Goal: Communication & Community: Participate in discussion

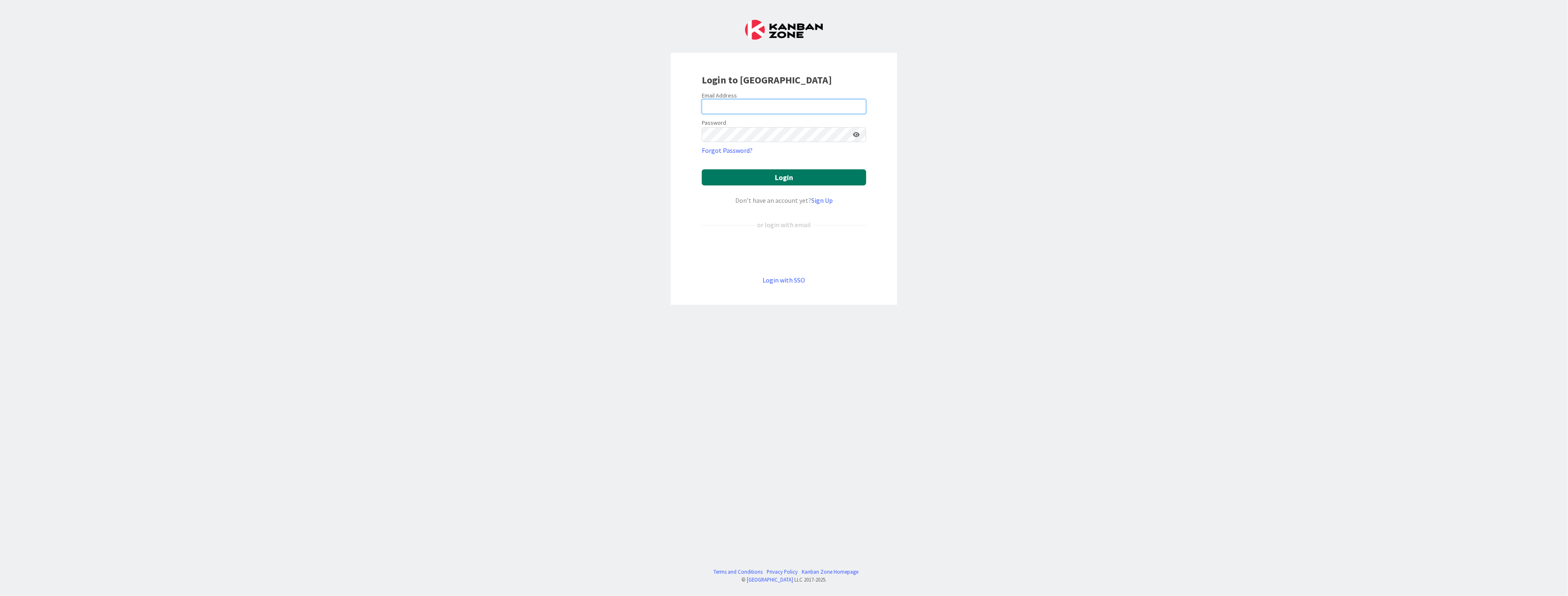
type input "[PERSON_NAME][EMAIL_ADDRESS][PERSON_NAME][DOMAIN_NAME]"
drag, startPoint x: 778, startPoint y: 177, endPoint x: 788, endPoint y: 177, distance: 10.0
click at [778, 177] on button "Login" at bounding box center [784, 177] width 165 height 16
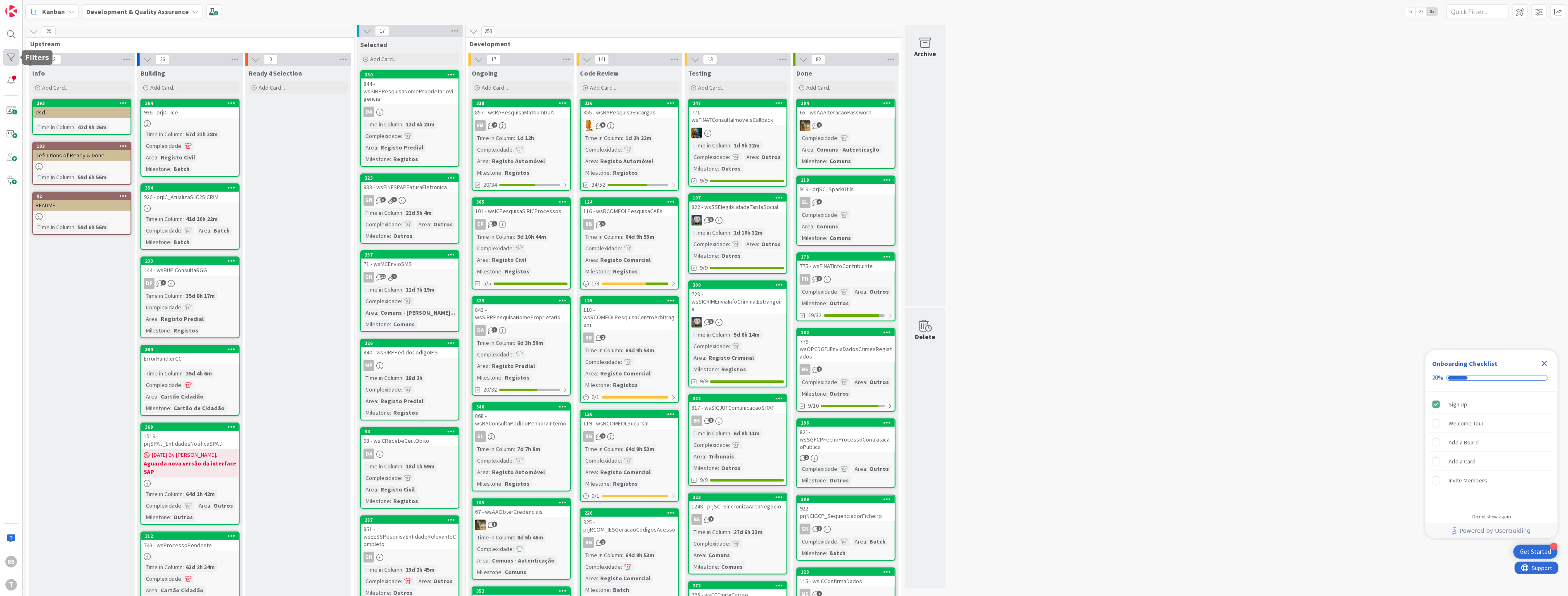
click at [13, 58] on div at bounding box center [11, 58] width 16 height 16
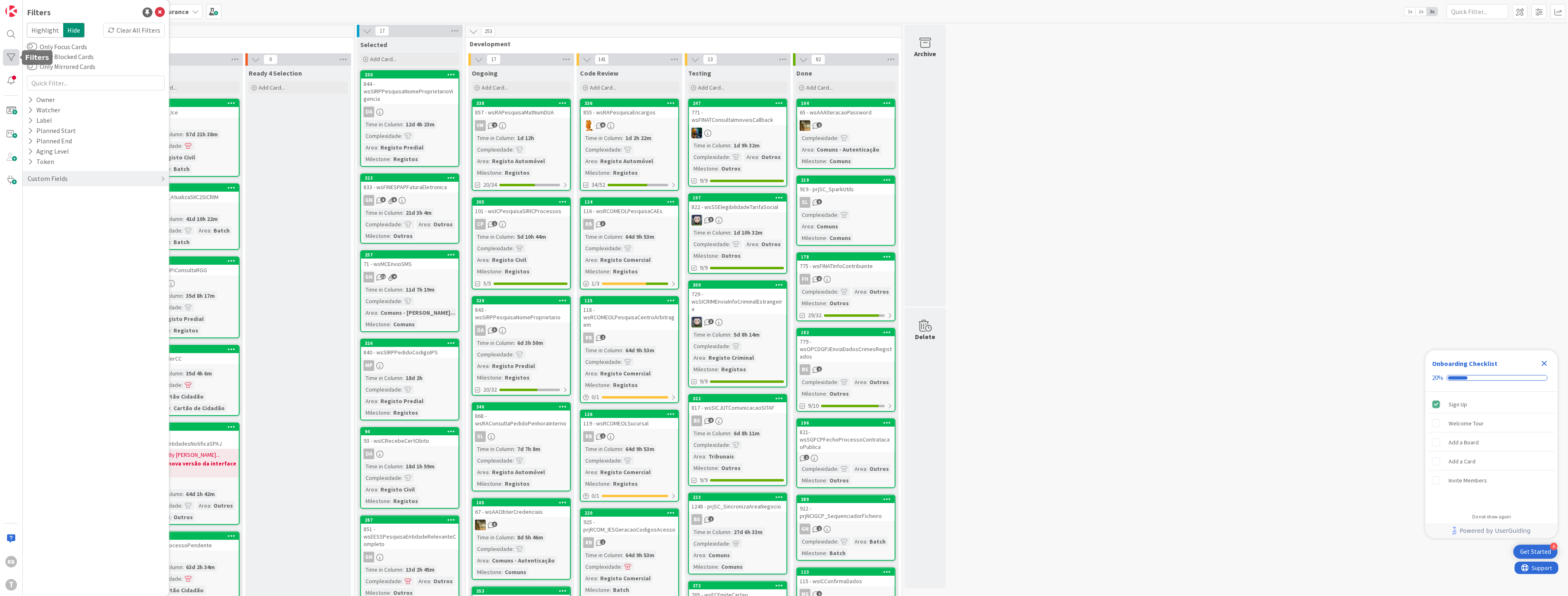
click at [13, 58] on div at bounding box center [11, 58] width 16 height 16
click at [32, 99] on icon at bounding box center [30, 99] width 5 height 7
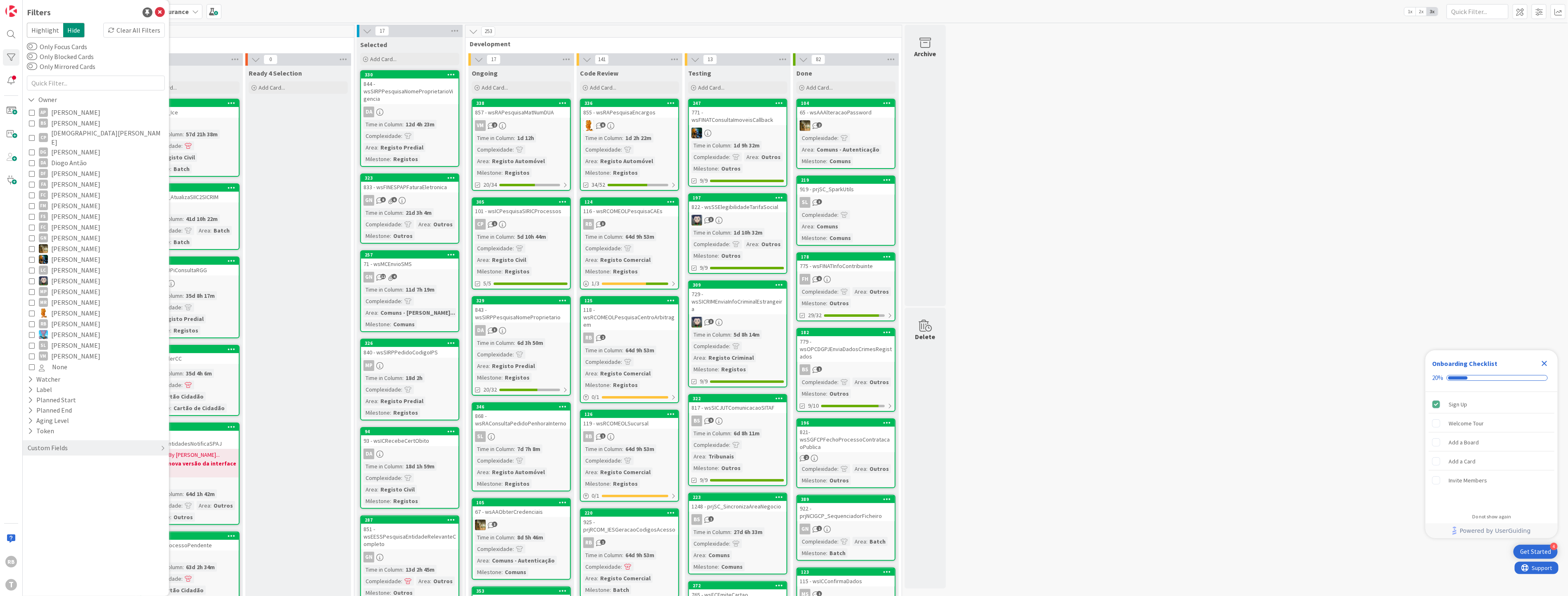
click at [31, 321] on icon at bounding box center [32, 323] width 6 height 6
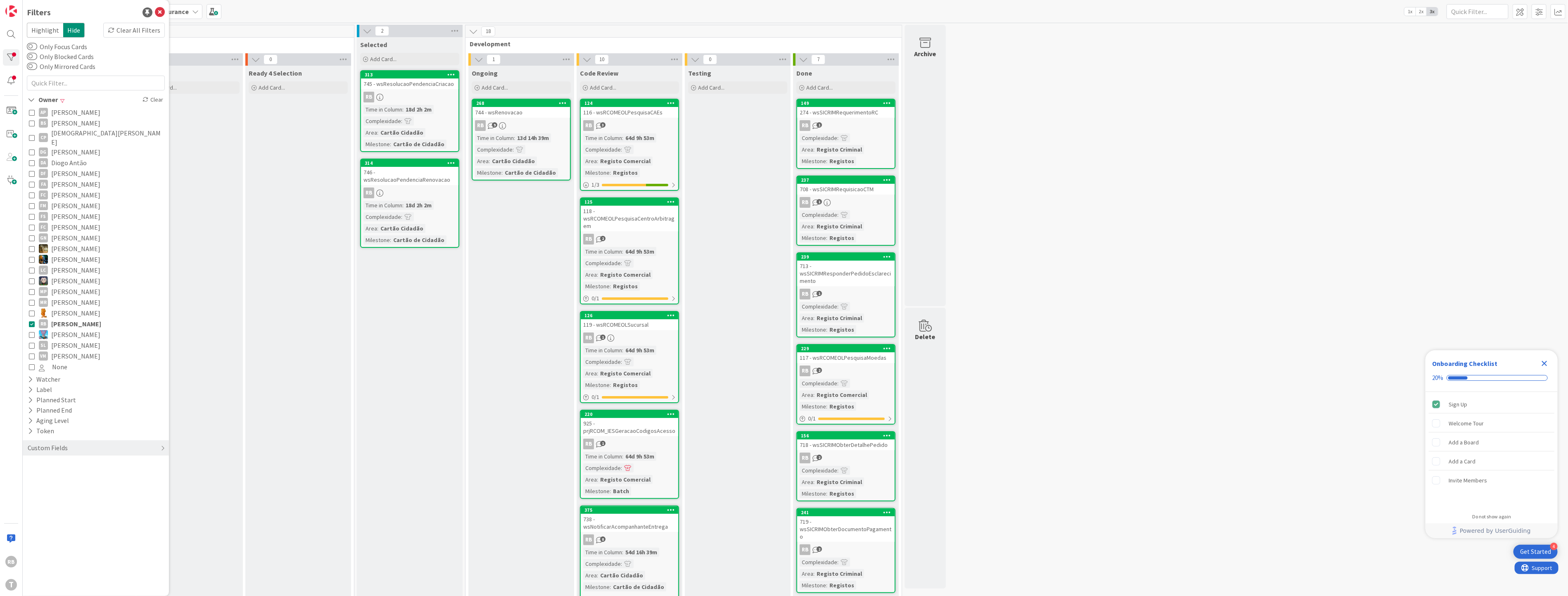
click at [518, 119] on link "268 744 - wsRenovacao RB 9 Time in [GEOGRAPHIC_DATA] : 13d 14h 39m Complexidade…" at bounding box center [521, 139] width 99 height 82
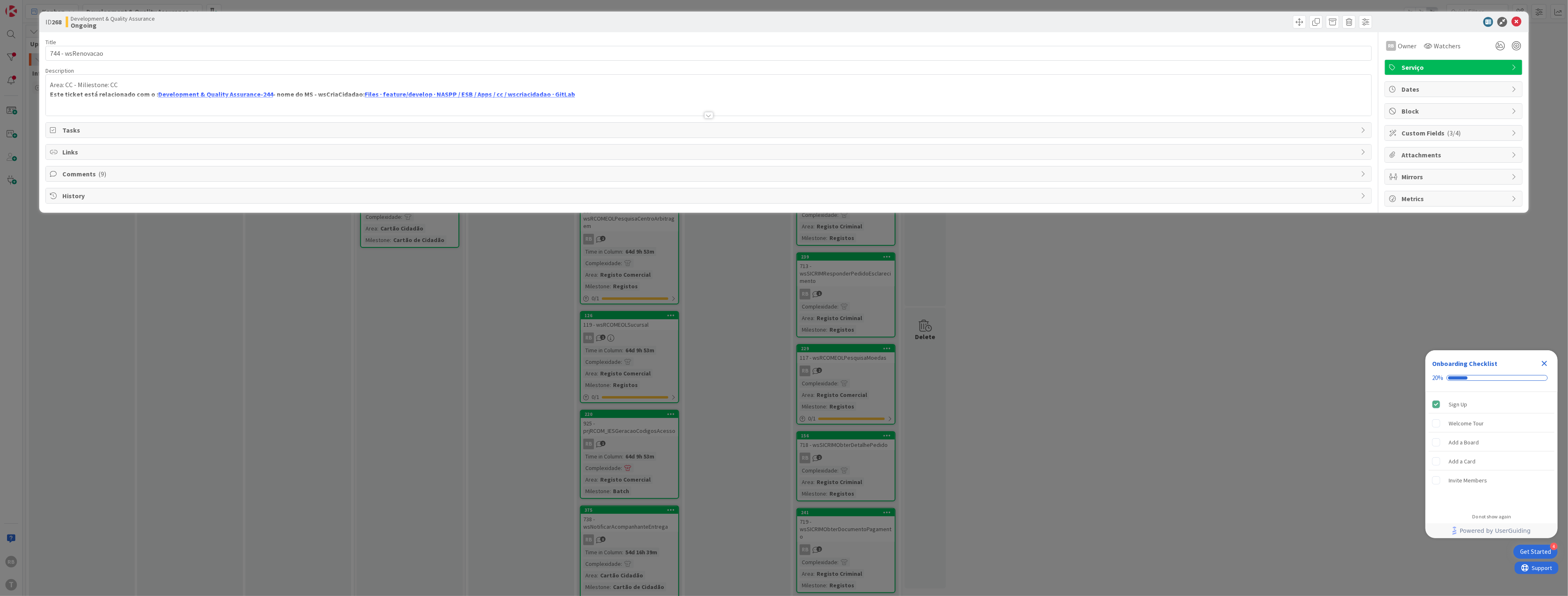
click at [63, 174] on span "Comments ( 9 )" at bounding box center [710, 174] width 1295 height 10
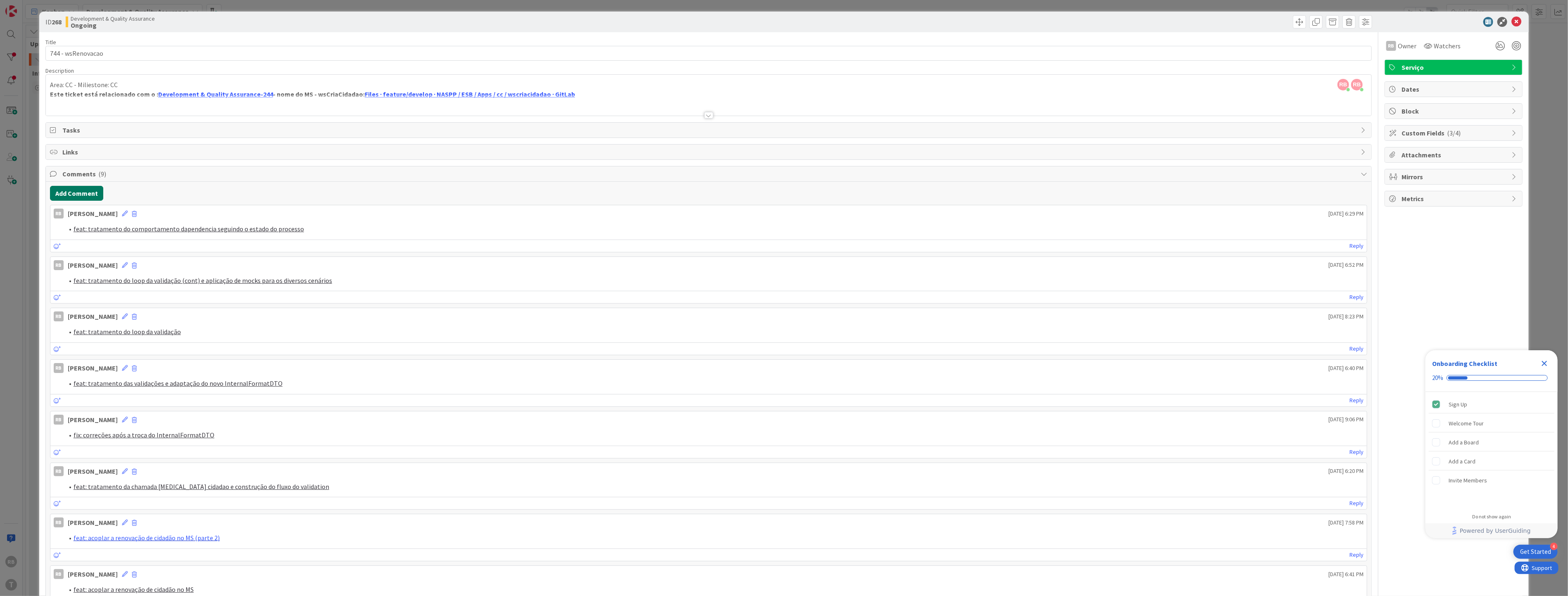
click at [72, 195] on button "Add Comment" at bounding box center [77, 194] width 53 height 15
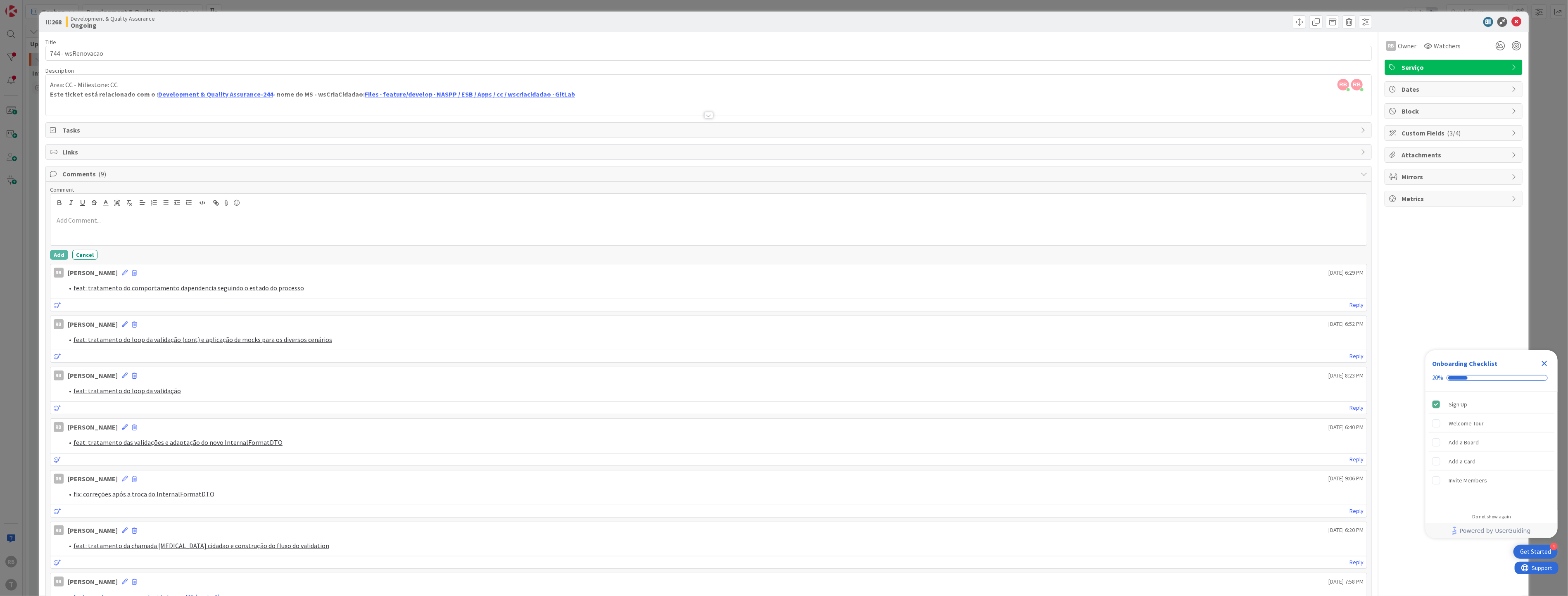
click at [194, 225] on p at bounding box center [709, 220] width 1310 height 9
click at [53, 255] on button "Add" at bounding box center [59, 255] width 18 height 10
click at [1512, 21] on icon at bounding box center [1517, 22] width 10 height 10
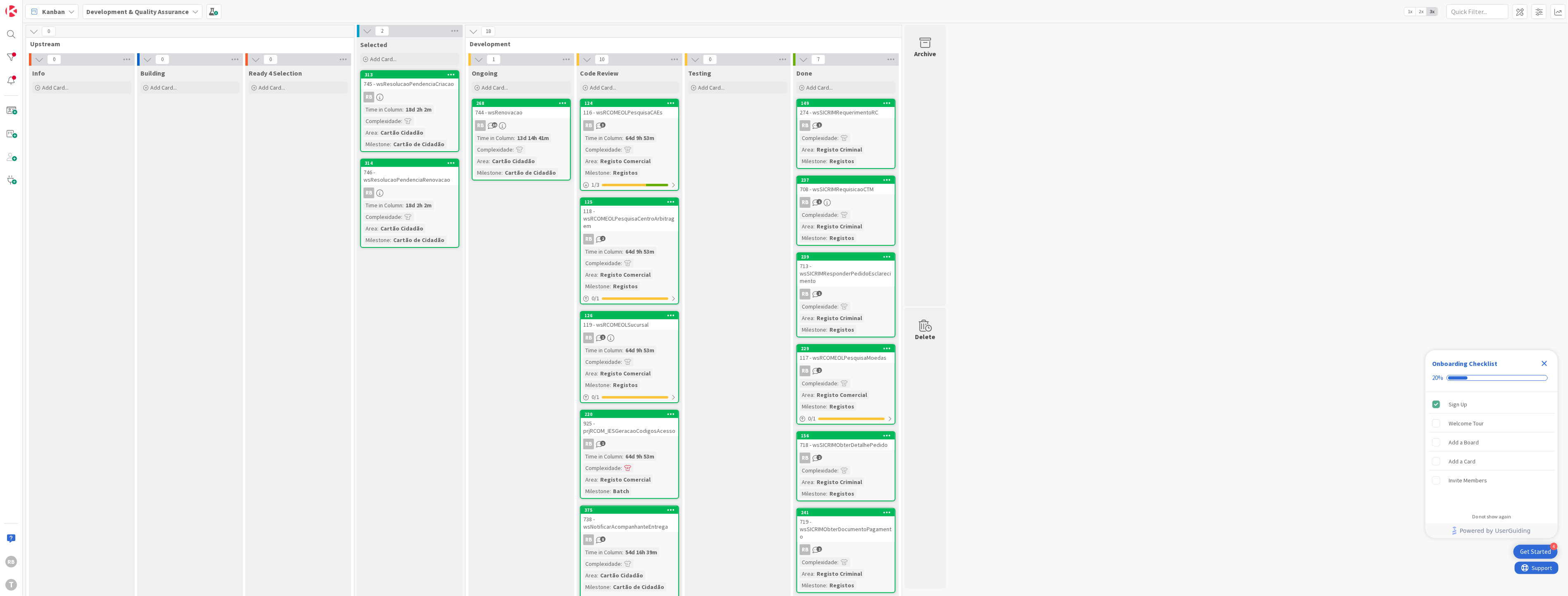
drag, startPoint x: 380, startPoint y: 418, endPoint x: 398, endPoint y: 423, distance: 18.7
click at [380, 418] on div "Selected Add Card... 313 745 - wsResolucaoPendenciaCriacao RB Time in Column : …" at bounding box center [409, 563] width 106 height 1052
